Goal: Transaction & Acquisition: Purchase product/service

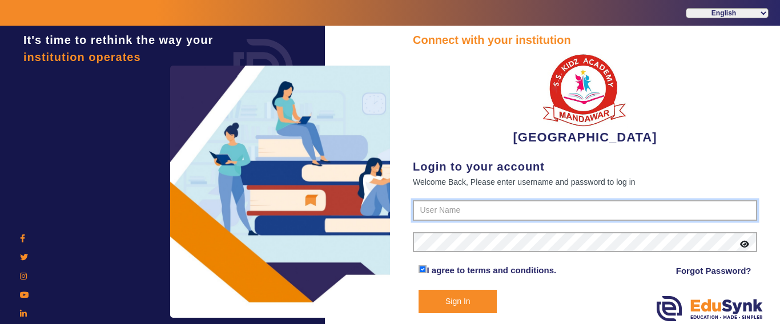
type input "9928895959"
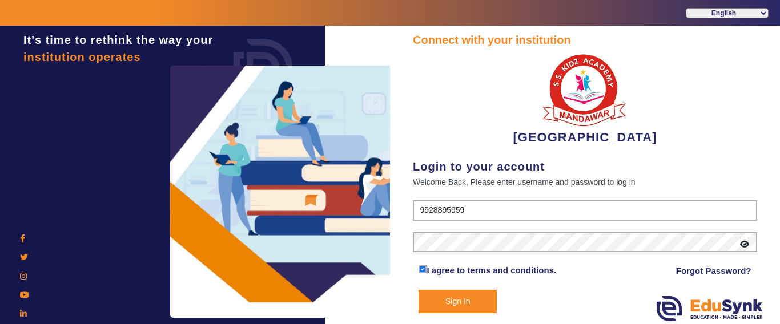
click at [450, 300] on button "Sign In" at bounding box center [457, 301] width 78 height 23
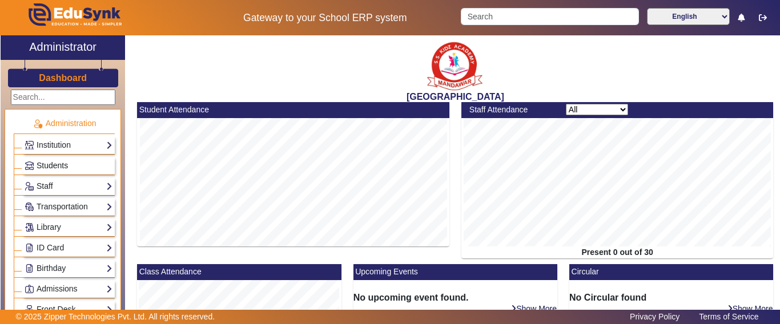
click at [52, 167] on span "Students" at bounding box center [52, 165] width 31 height 9
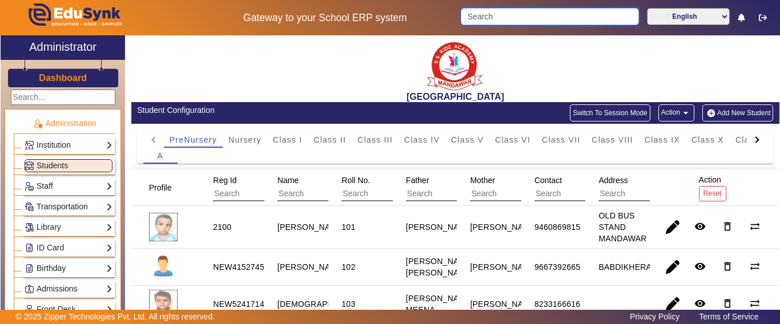
click at [486, 19] on input "Search" at bounding box center [550, 16] width 178 height 17
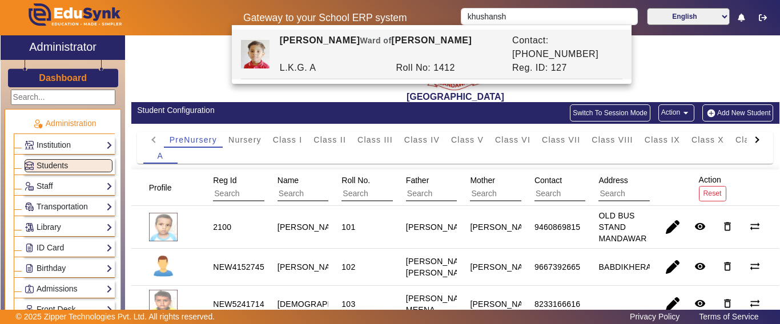
click at [433, 47] on div "[PERSON_NAME] of [PERSON_NAME]" at bounding box center [389, 47] width 232 height 27
type input "[PERSON_NAME]"
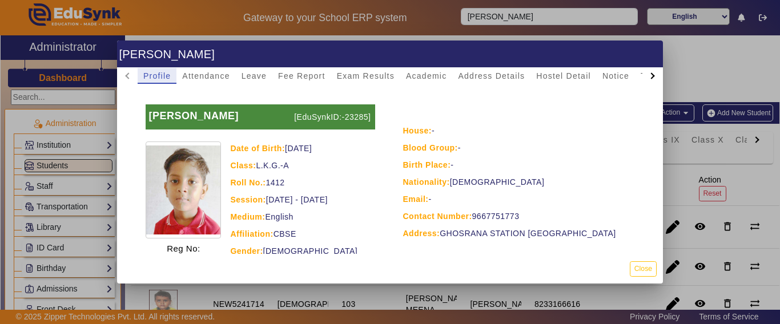
drag, startPoint x: 293, startPoint y: 72, endPoint x: 296, endPoint y: 90, distance: 18.0
click at [293, 73] on span "Fee Report" at bounding box center [301, 76] width 47 height 8
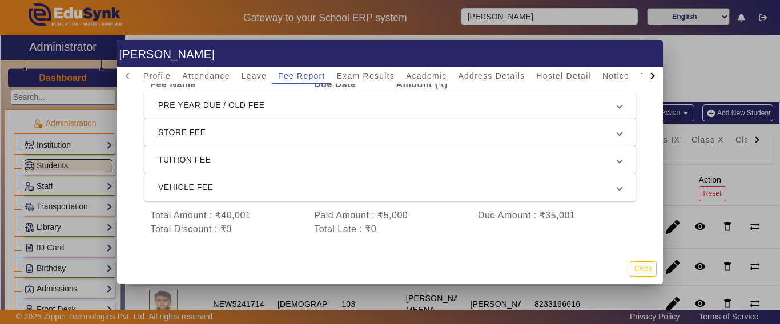
scroll to position [81, 0]
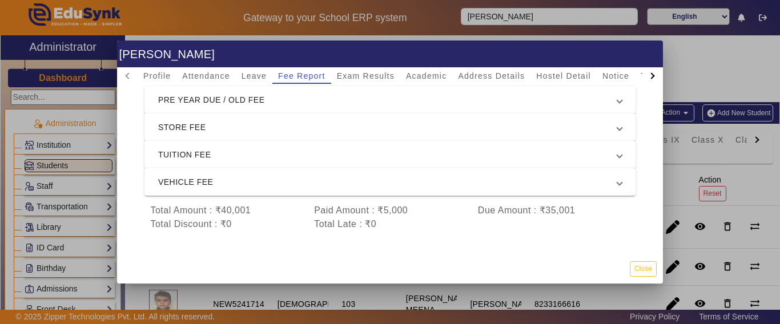
drag, startPoint x: 566, startPoint y: 199, endPoint x: 456, endPoint y: 194, distance: 110.3
click at [456, 204] on div "Total Amount : ₹40,001 Paid Amount : ₹5,000 Due Amount : ₹35,001" at bounding box center [389, 211] width 491 height 14
click at [460, 223] on div "Name : [PERSON_NAME] Roll No. : 1412 Fee Name Due Date Amount (₹) PRE YEAR DUE …" at bounding box center [390, 144] width 518 height 198
click at [650, 271] on button "Close" at bounding box center [643, 268] width 27 height 15
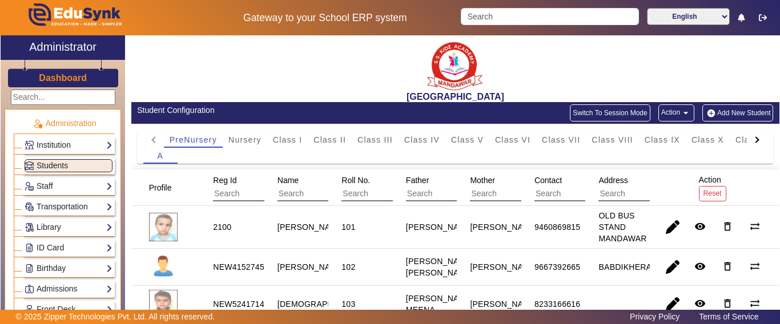
click at [752, 140] on div at bounding box center [755, 139] width 6 height 6
click at [746, 140] on mat-tab-header "PreNursery Nursery Class I Class II Class III Class IV Class V Class VI Class V…" at bounding box center [455, 140] width 624 height 16
click at [686, 137] on span "L.K.G." at bounding box center [677, 140] width 27 height 8
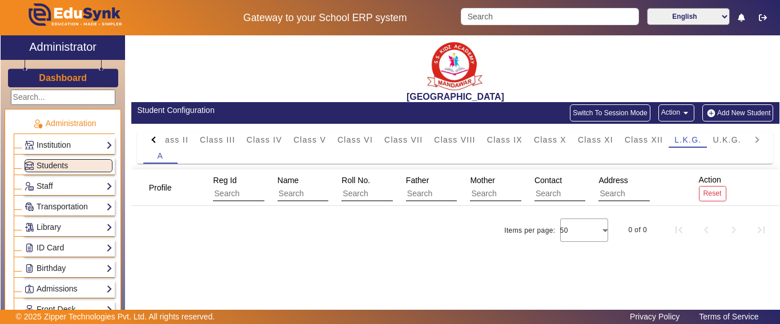
click at [334, 276] on div "Profile Reg Id Name Roll No. Father Mother Contact Address Action Reset Items p…" at bounding box center [455, 227] width 648 height 114
click at [399, 240] on div "Items per page: 50 0 of 0" at bounding box center [455, 230] width 648 height 32
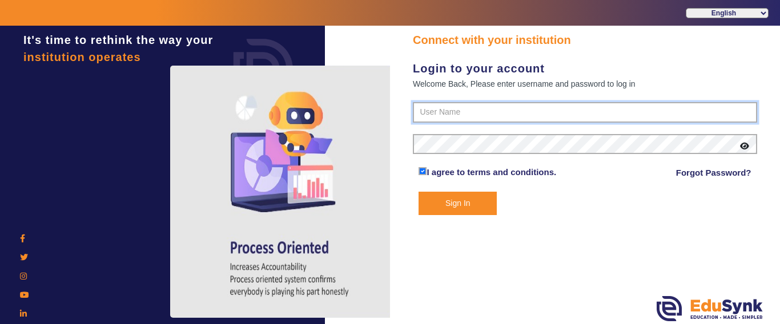
type input "9928895959"
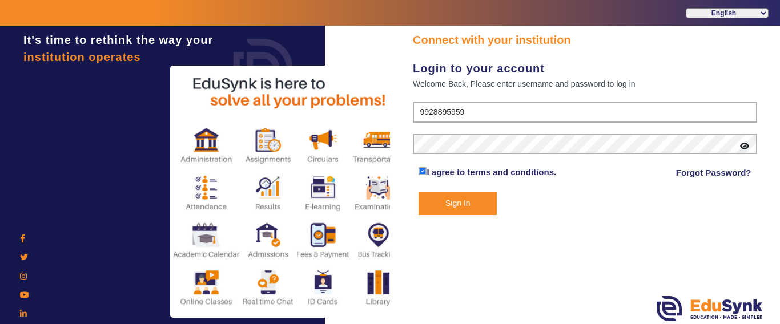
click at [456, 208] on button "Sign In" at bounding box center [457, 203] width 78 height 23
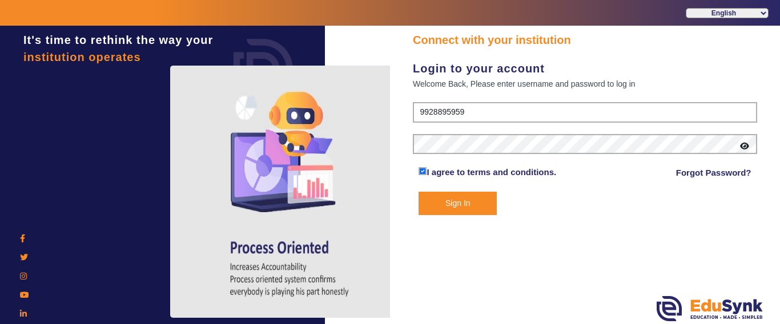
click at [475, 210] on button "Sign In" at bounding box center [457, 203] width 78 height 23
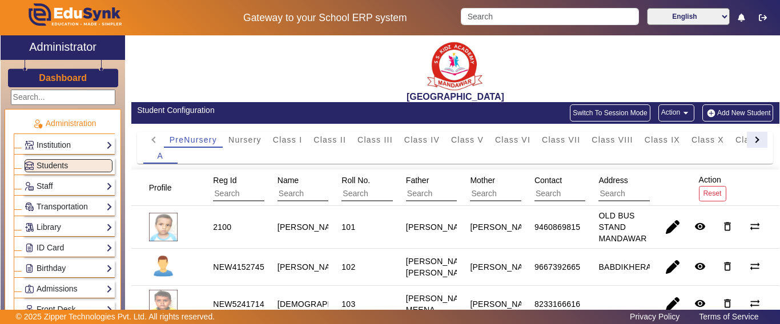
click at [749, 143] on div at bounding box center [757, 140] width 21 height 16
click at [745, 143] on mat-tab-header "PreNursery Nursery Class I Class II Class III Class IV Class V Class VI Class V…" at bounding box center [455, 140] width 624 height 16
click at [716, 137] on span "U.K.G." at bounding box center [717, 140] width 29 height 8
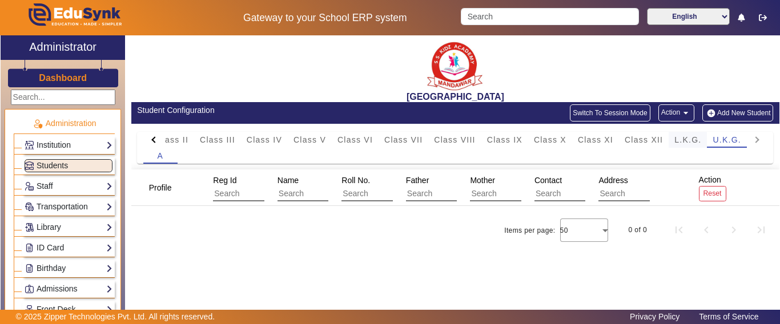
drag, startPoint x: 683, startPoint y: 133, endPoint x: 683, endPoint y: 144, distance: 10.8
click at [683, 134] on span "L.K.G." at bounding box center [687, 140] width 27 height 16
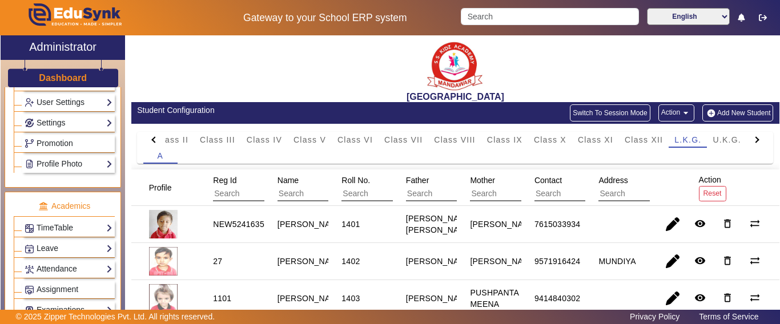
scroll to position [514, 0]
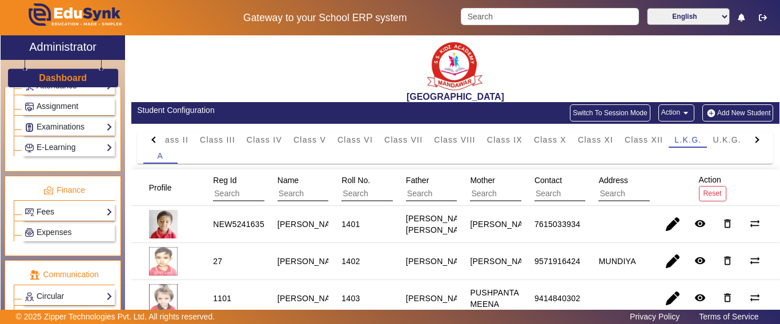
click at [59, 215] on link "Fees" at bounding box center [69, 211] width 88 height 13
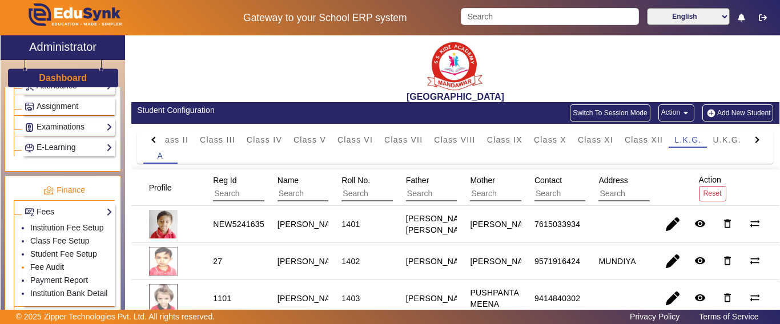
click at [45, 272] on link "Fee Audit" at bounding box center [47, 267] width 34 height 9
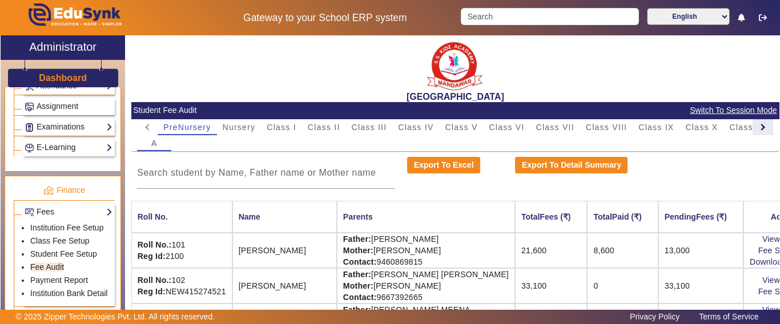
click at [752, 127] on div at bounding box center [762, 127] width 21 height 16
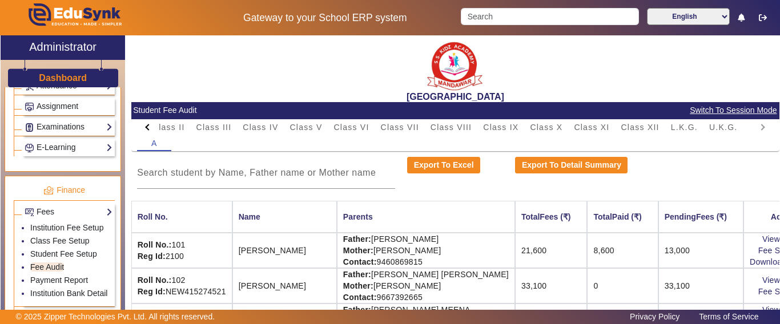
click at [747, 125] on mat-tab-header "PreNursery Nursery Class I Class II Class III Class IV Class V Class VI Class V…" at bounding box center [455, 127] width 636 height 16
click at [750, 126] on mat-tab-header "PreNursery Nursery Class I Class II Class III Class IV Class V Class VI Class V…" at bounding box center [455, 127] width 636 height 16
click at [696, 123] on span "L.K.G." at bounding box center [684, 127] width 27 height 8
click at [245, 184] on div at bounding box center [266, 173] width 258 height 32
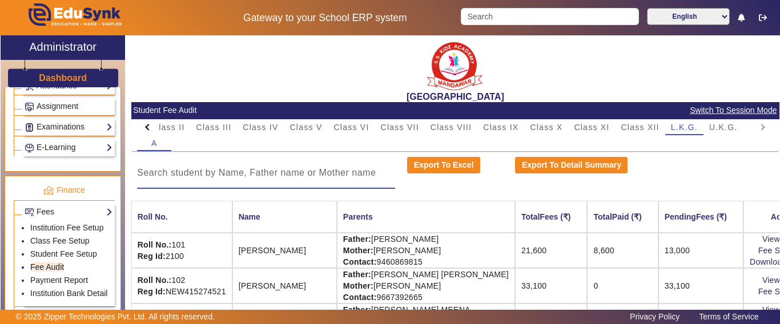
click at [250, 172] on input at bounding box center [266, 173] width 258 height 14
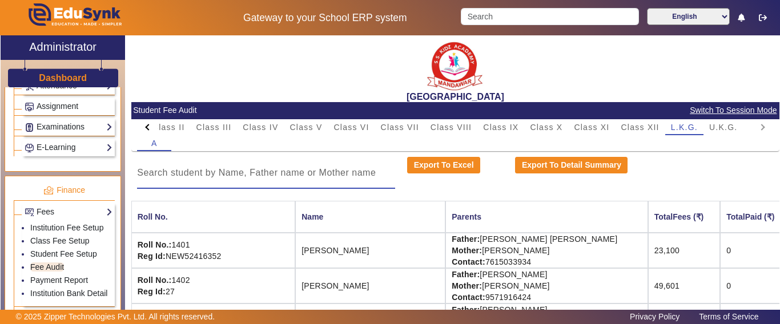
click at [250, 172] on input at bounding box center [266, 173] width 258 height 14
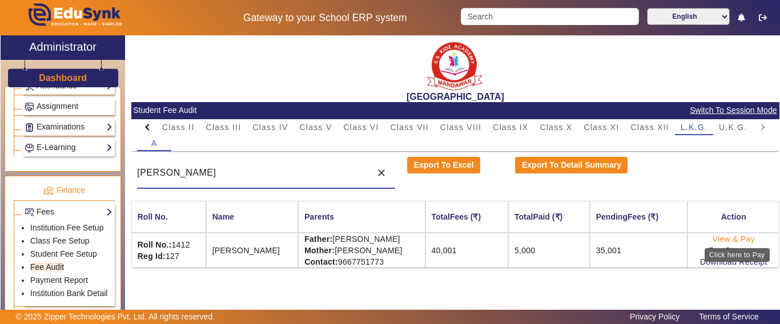
type input "[PERSON_NAME]"
click at [726, 241] on link "View & Pay" at bounding box center [733, 239] width 42 height 9
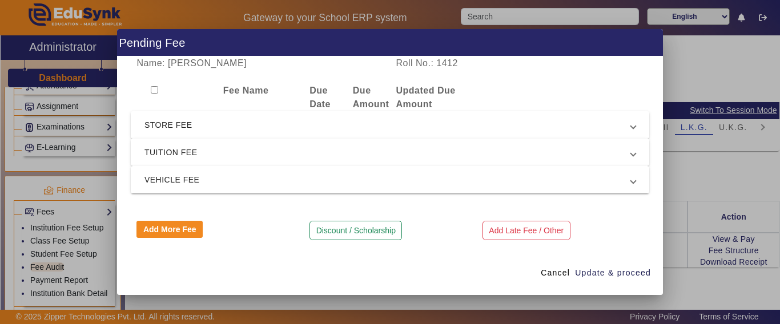
click at [164, 123] on span "STORE FEE" at bounding box center [387, 125] width 486 height 14
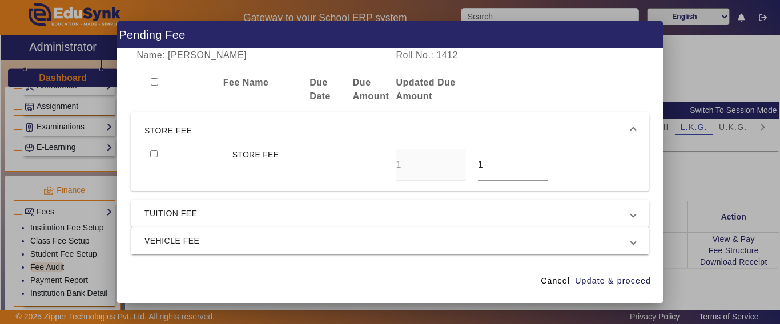
click at [164, 123] on mat-expansion-panel-header "STORE FEE" at bounding box center [390, 130] width 518 height 37
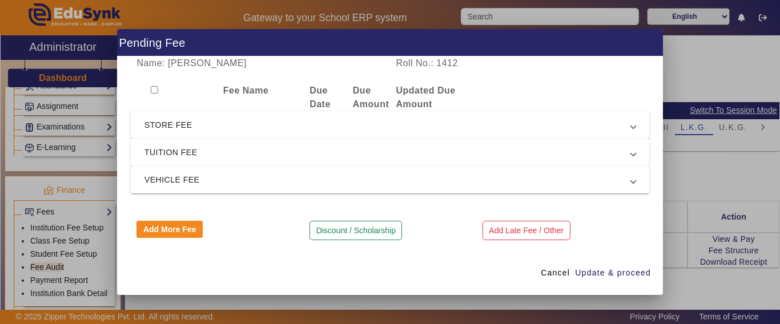
click at [165, 151] on span "TUITION FEE" at bounding box center [387, 153] width 486 height 14
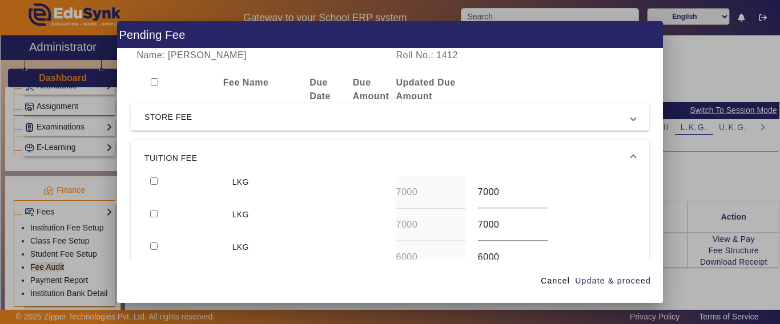
click at [151, 180] on input "checkbox" at bounding box center [153, 181] width 7 height 7
checkbox input "true"
click at [155, 214] on input "checkbox" at bounding box center [153, 213] width 7 height 7
checkbox input "true"
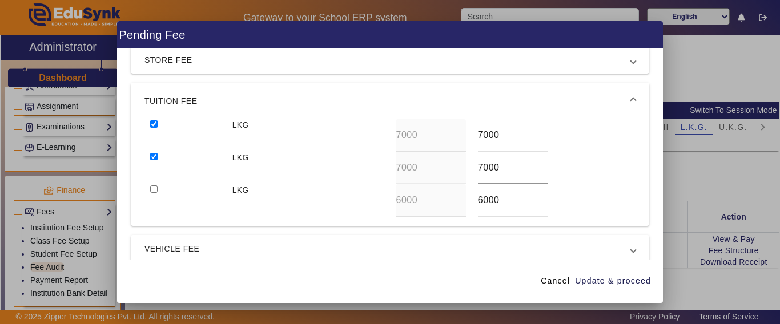
click at [156, 189] on input "checkbox" at bounding box center [153, 189] width 7 height 7
checkbox input "true"
click at [633, 277] on span "Update & proceed" at bounding box center [613, 281] width 76 height 12
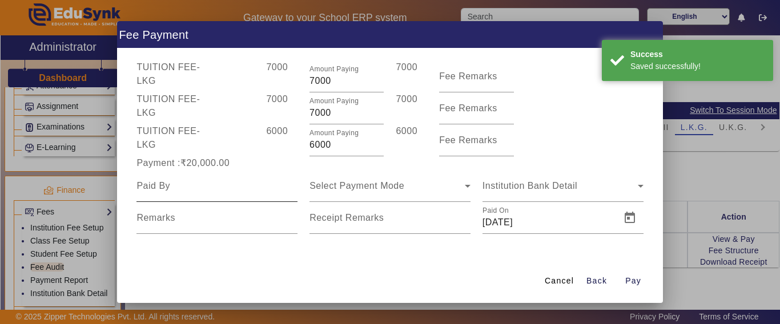
scroll to position [57, 0]
drag, startPoint x: 338, startPoint y: 138, endPoint x: 285, endPoint y: 144, distance: 54.0
click at [285, 144] on div "TUITION FEE - LKG 6000 Amount Paying 6000 6000 Fee Remarks" at bounding box center [390, 140] width 518 height 32
type input "1000"
click at [285, 144] on div "6000" at bounding box center [281, 140] width 43 height 32
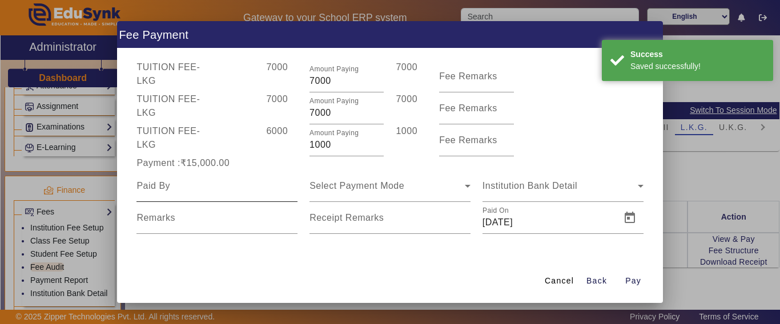
click at [229, 189] on input at bounding box center [216, 186] width 161 height 14
click at [229, 184] on input at bounding box center [216, 186] width 161 height 14
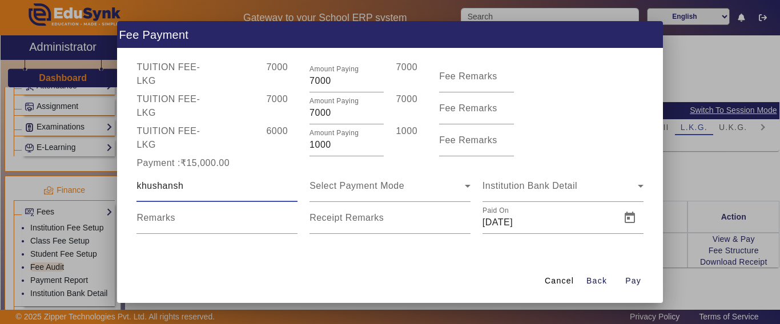
type input "khushansh"
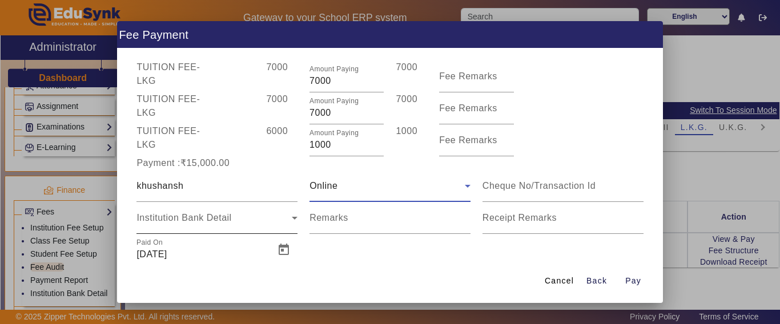
scroll to position [88, 0]
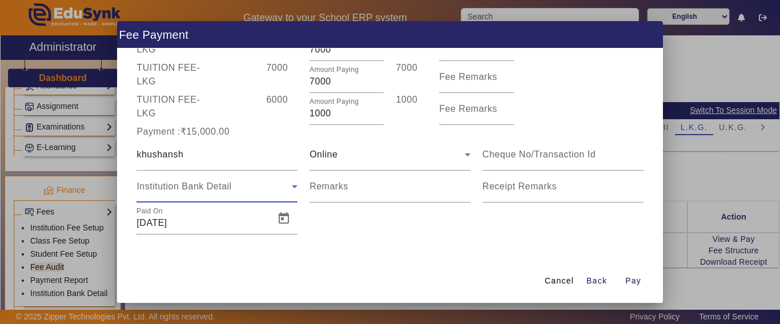
click at [233, 188] on div "Institution Bank Detail" at bounding box center [213, 187] width 155 height 14
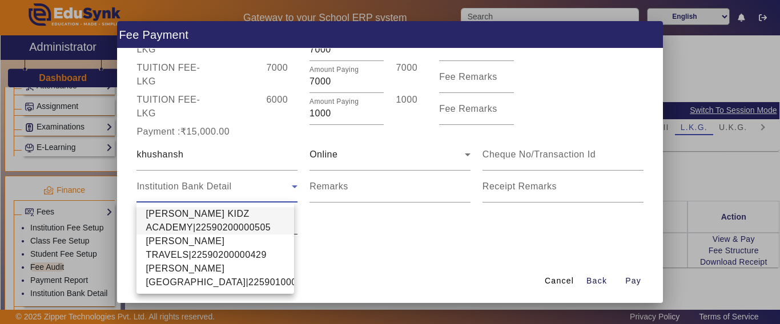
click at [192, 218] on span "[PERSON_NAME] KIDZ ACADEMY|22590200000505" at bounding box center [215, 220] width 139 height 27
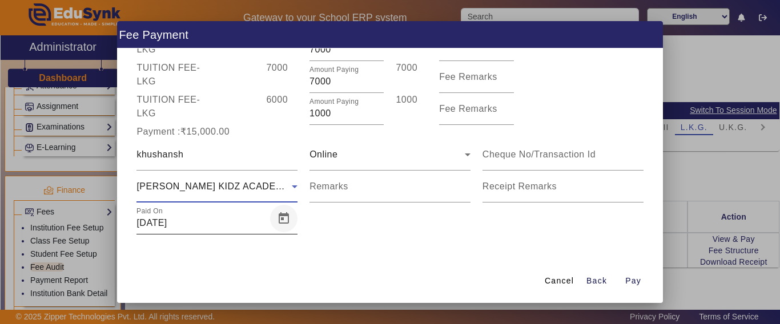
click at [281, 220] on span "Open calendar" at bounding box center [283, 218] width 27 height 27
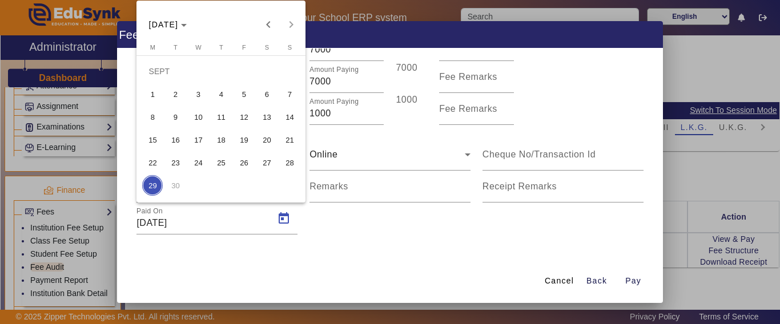
click at [384, 258] on div at bounding box center [390, 162] width 780 height 324
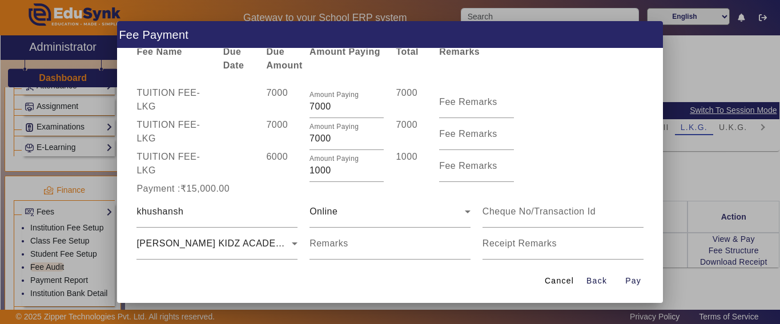
scroll to position [0, 0]
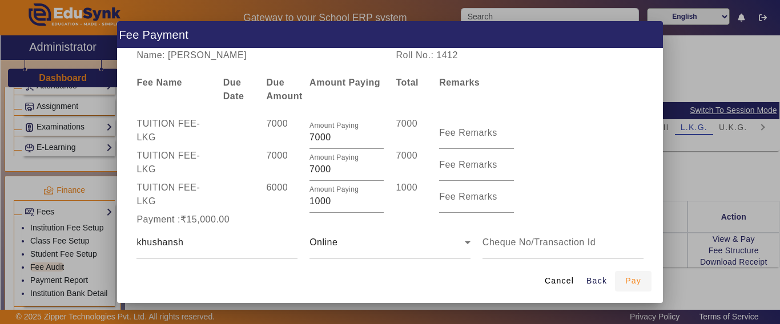
click at [632, 282] on span "Pay" at bounding box center [633, 281] width 16 height 12
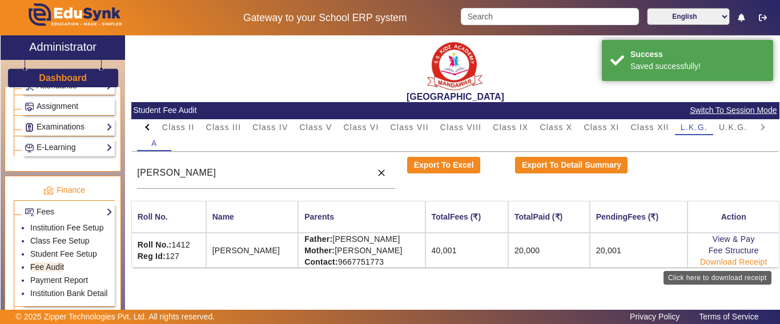
click at [719, 263] on link "Download Receipt" at bounding box center [733, 261] width 67 height 9
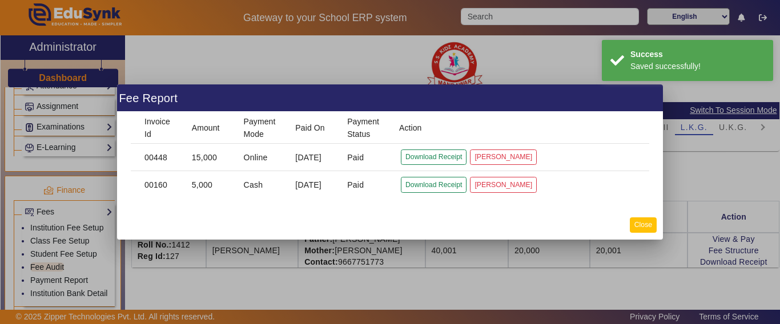
click at [642, 227] on button "Close" at bounding box center [643, 224] width 27 height 15
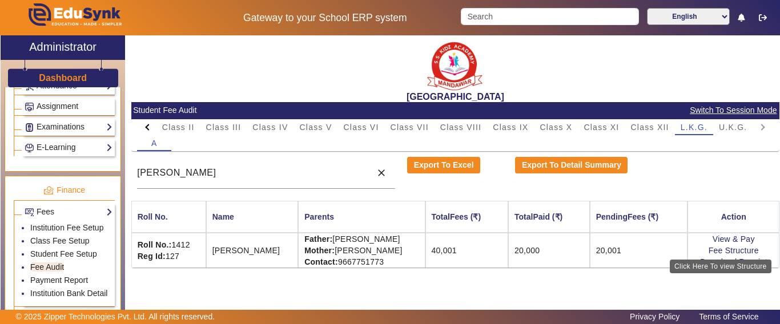
click at [734, 263] on div "Click Here To view Structure" at bounding box center [721, 267] width 102 height 14
click at [714, 267] on td "View & Pay Fee Structure Download Receipt" at bounding box center [733, 250] width 92 height 35
click at [715, 262] on link "Download Receipt" at bounding box center [733, 261] width 67 height 9
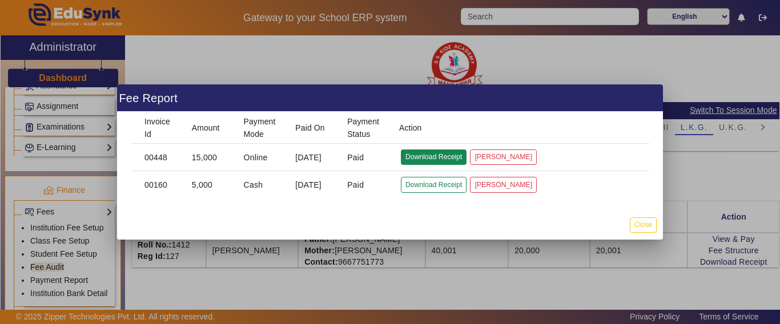
click at [440, 150] on button "Download Receipt" at bounding box center [434, 157] width 66 height 15
click at [227, 49] on div at bounding box center [390, 162] width 780 height 324
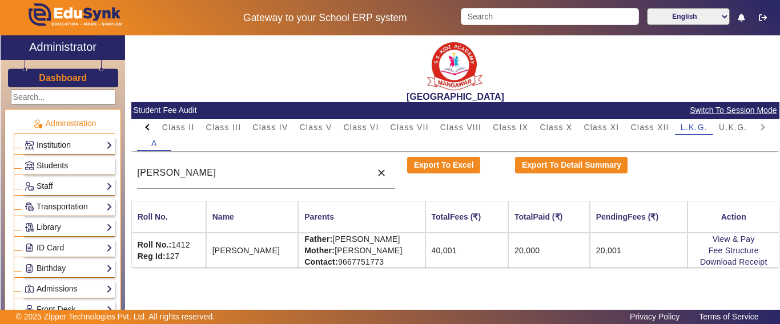
click at [59, 166] on span "Students" at bounding box center [52, 165] width 31 height 9
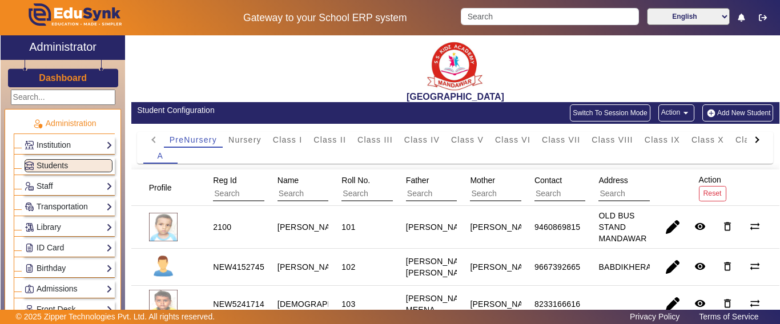
click at [751, 140] on div at bounding box center [757, 140] width 21 height 16
click at [751, 139] on mat-tab-header "PreNursery Nursery Class I Class II Class III Class IV Class V Class VI Class V…" at bounding box center [455, 140] width 624 height 16
drag, startPoint x: 751, startPoint y: 139, endPoint x: 727, endPoint y: 150, distance: 25.6
click at [749, 139] on mat-tab-header "PreNursery Nursery Class I Class II Class III Class IV Class V Class VI Class V…" at bounding box center [455, 140] width 624 height 16
click at [688, 136] on span "L.K.G." at bounding box center [677, 140] width 27 height 8
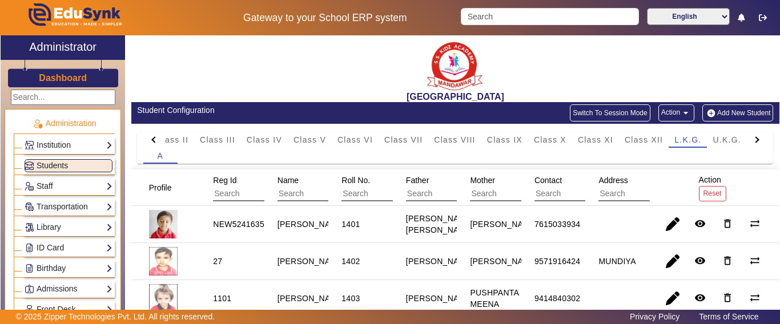
click at [292, 194] on input "text" at bounding box center [328, 194] width 102 height 15
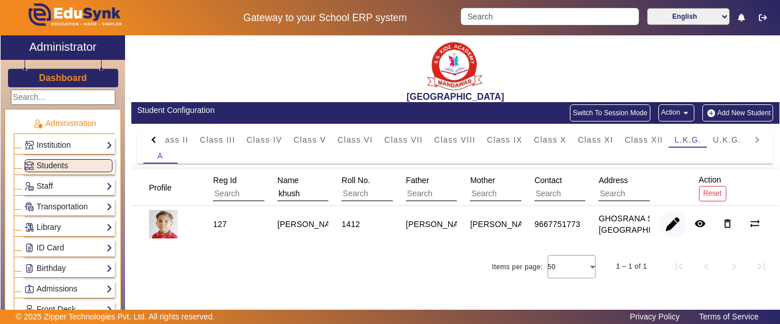
type input "khush"
click at [672, 221] on span "button" at bounding box center [672, 224] width 27 height 27
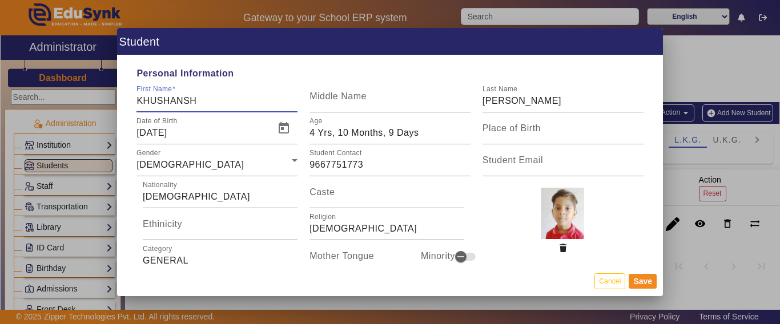
click at [196, 100] on input "KHUSHANSH" at bounding box center [216, 101] width 161 height 14
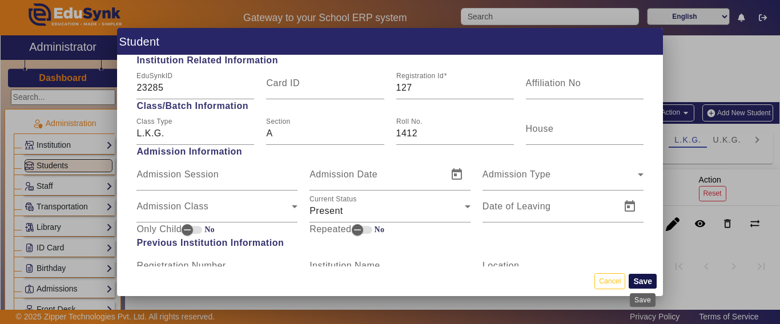
type input "KHUSHANS"
click at [634, 282] on button "Save" at bounding box center [642, 281] width 28 height 15
